Goal: Information Seeking & Learning: Learn about a topic

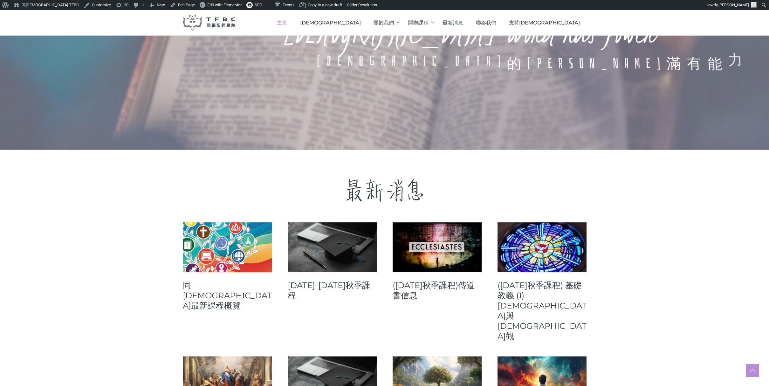
scroll to position [91, 0]
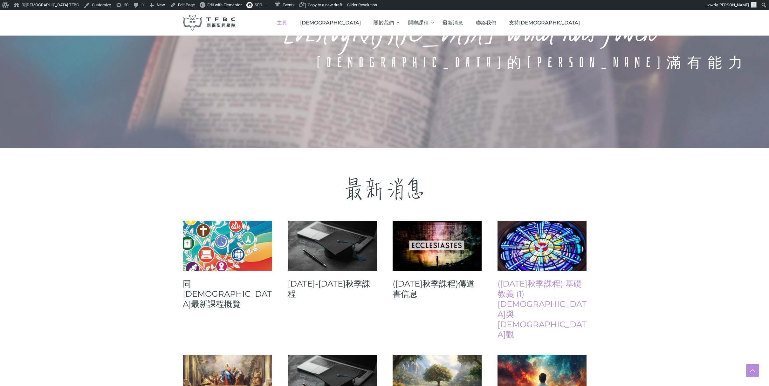
click at [531, 286] on link "([DATE]秋季課程) 基礎教義 (1) [DEMOGRAPHIC_DATA]與[DEMOGRAPHIC_DATA]觀" at bounding box center [542, 309] width 89 height 61
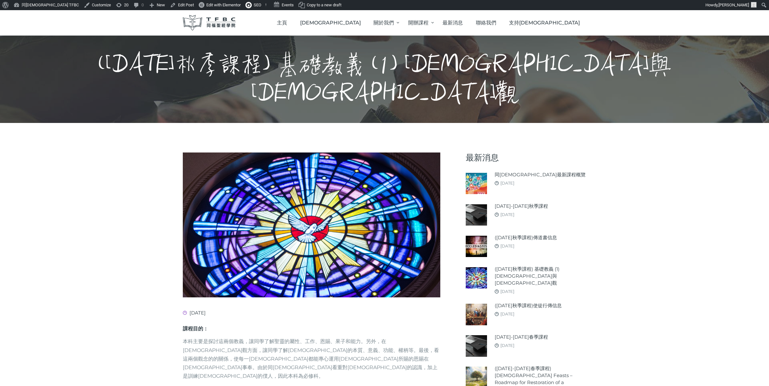
click at [350, 78] on h1 "([DATE]秋季課程) 基礎教義 (1) [DEMOGRAPHIC_DATA]與[DEMOGRAPHIC_DATA]觀" at bounding box center [384, 79] width 692 height 57
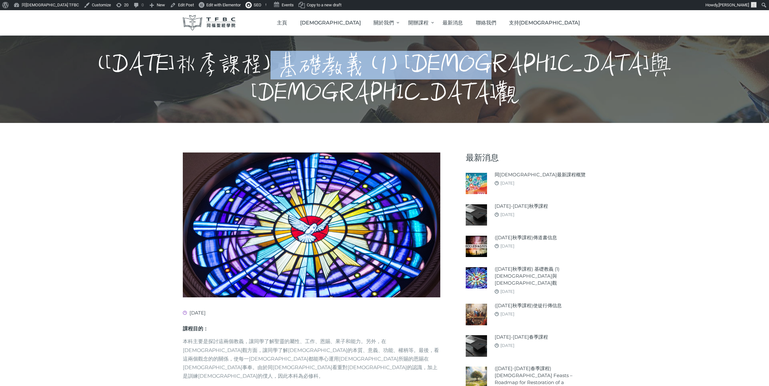
drag, startPoint x: 348, startPoint y: 75, endPoint x: 624, endPoint y: 80, distance: 275.7
click at [624, 80] on div "([DATE]秋季課程) 基礎教義 (1) [DEMOGRAPHIC_DATA]與[DEMOGRAPHIC_DATA]觀" at bounding box center [384, 79] width 769 height 87
copy h1 "[DEMOGRAPHIC_DATA] (1) [DEMOGRAPHIC_DATA]與[DEMOGRAPHIC_DATA]觀"
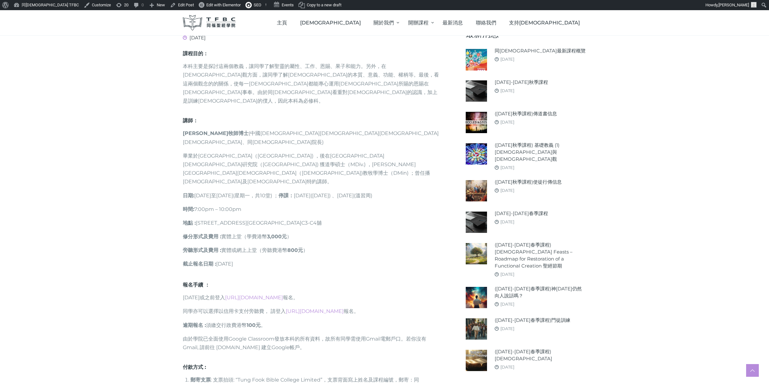
scroll to position [276, 0]
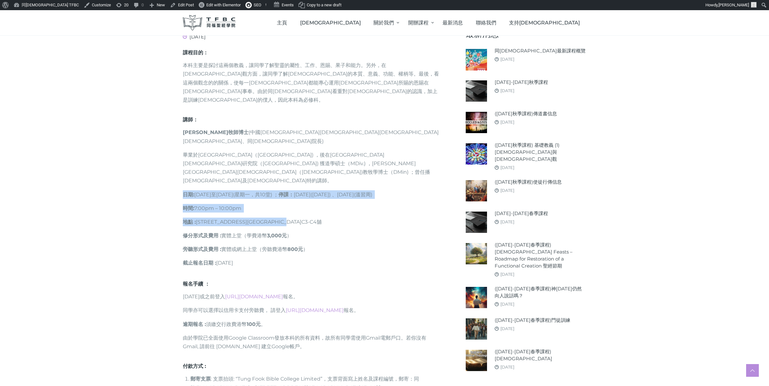
drag, startPoint x: 184, startPoint y: 150, endPoint x: 328, endPoint y: 180, distance: 146.8
click at [328, 180] on div "課程目的： 本科主要是探討這兩個教義，讓同學了解聖靈的屬性、工作、恩賜、果子和能力。另外，在[DEMOGRAPHIC_DATA]觀方面，讓同學了解[DEMOG…" at bounding box center [312, 165] width 258 height 232
copy div "日期 : [DATE]至[DATE](星期一，共10堂) ； 停課： [DATE]([DATE]) 、[DATE](溫習周) 時間 : 7:00pm – 10…"
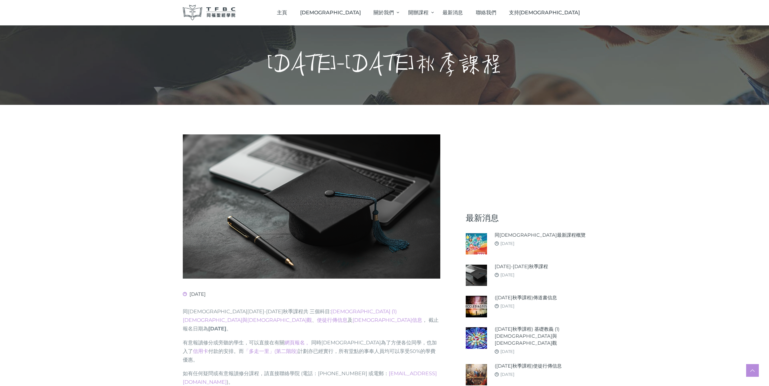
scroll to position [203, 0]
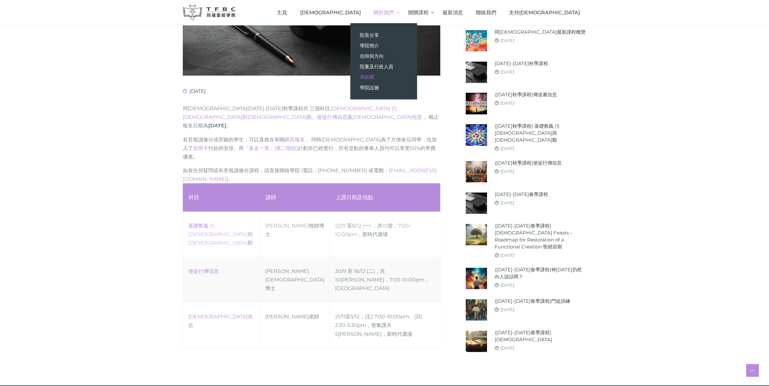
click at [374, 78] on span "導師團" at bounding box center [367, 77] width 14 height 6
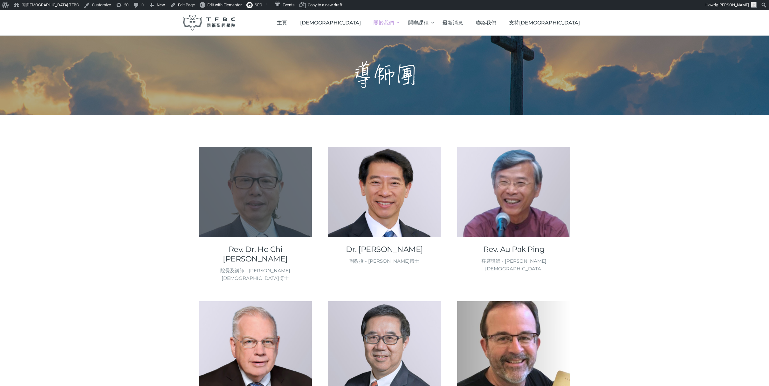
click at [257, 168] on div at bounding box center [256, 192] width 114 height 90
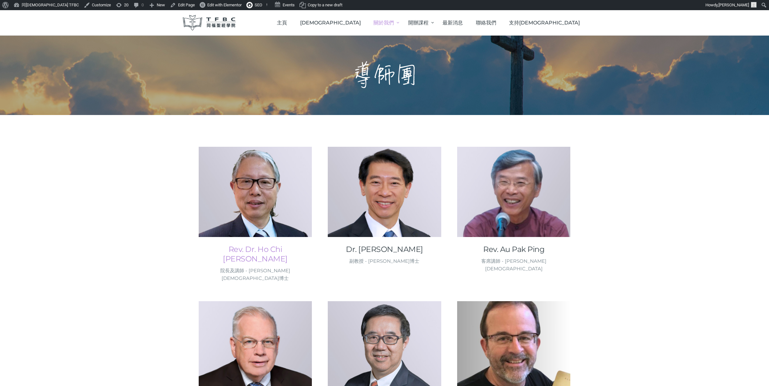
click at [246, 249] on link "Rev. Dr. Ho Chi [PERSON_NAME]" at bounding box center [256, 254] width 114 height 19
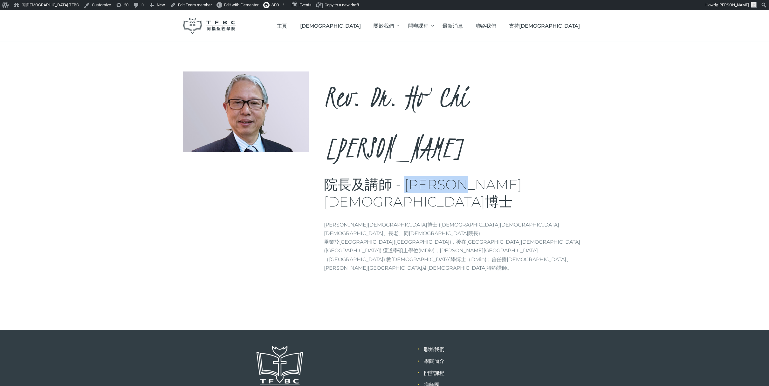
drag, startPoint x: 407, startPoint y: 134, endPoint x: 497, endPoint y: 135, distance: 90.6
click at [497, 176] on h3 "院長及講師 - [PERSON_NAME][DEMOGRAPHIC_DATA]博士" at bounding box center [455, 193] width 263 height 34
copy h3 "[PERSON_NAME]牧師博士"
